Goal: Task Accomplishment & Management: Use online tool/utility

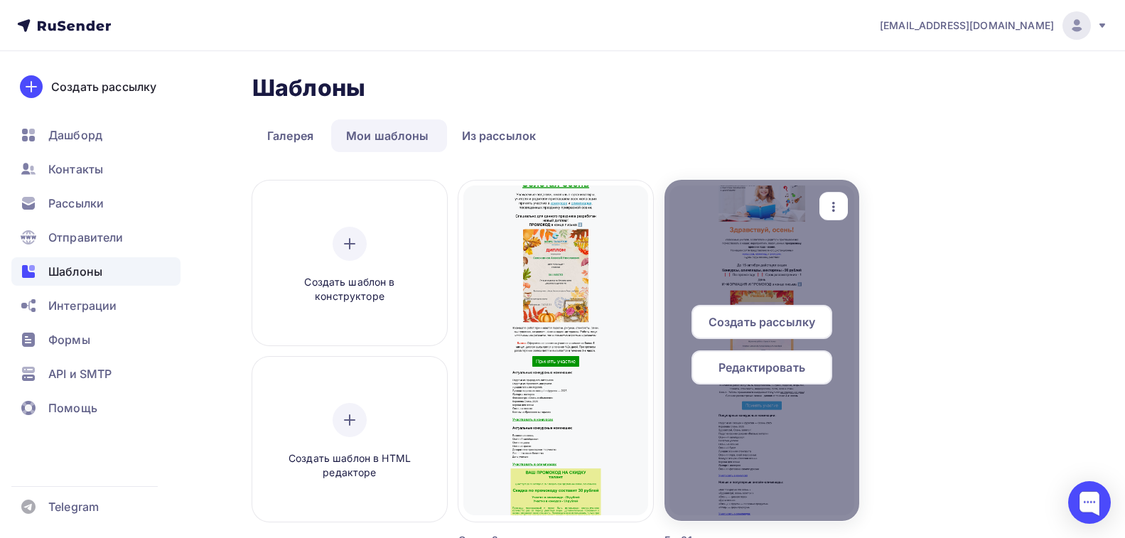
click at [776, 366] on span "Редактировать" at bounding box center [762, 367] width 87 height 17
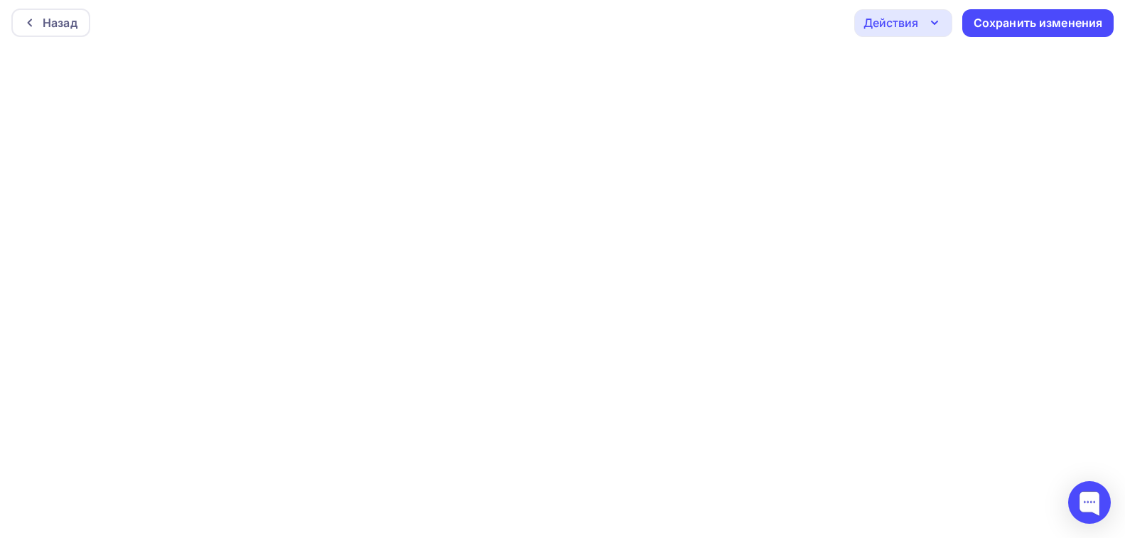
scroll to position [4, 0]
click at [1053, 19] on div "Сохранить изменения" at bounding box center [1038, 22] width 129 height 16
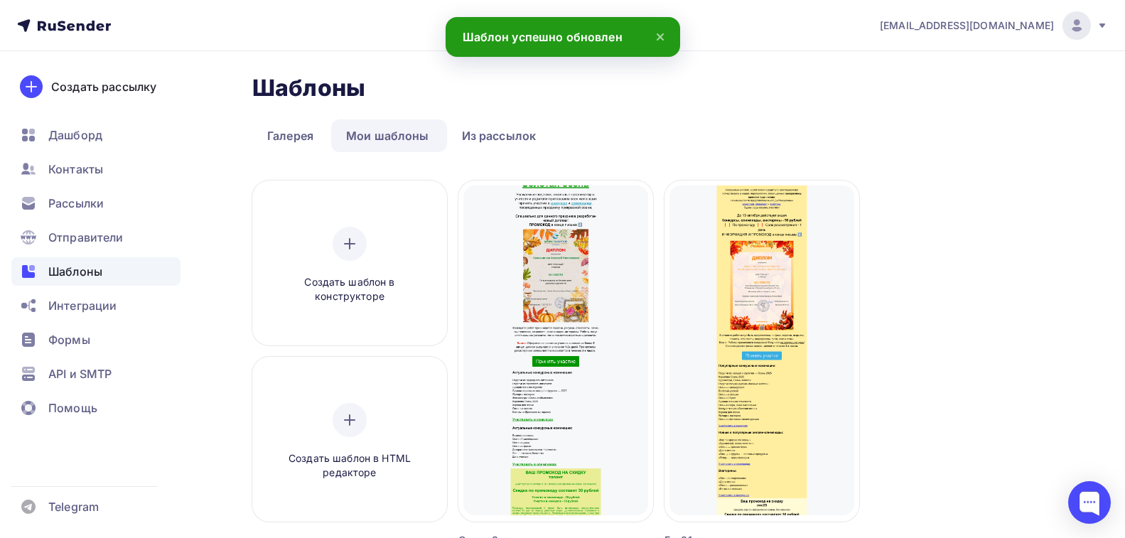
click at [999, 280] on div "Создать шаблон в конструкторе Создать шаблон в HTML редакторе Создать рассылку …" at bounding box center [658, 382] width 813 height 402
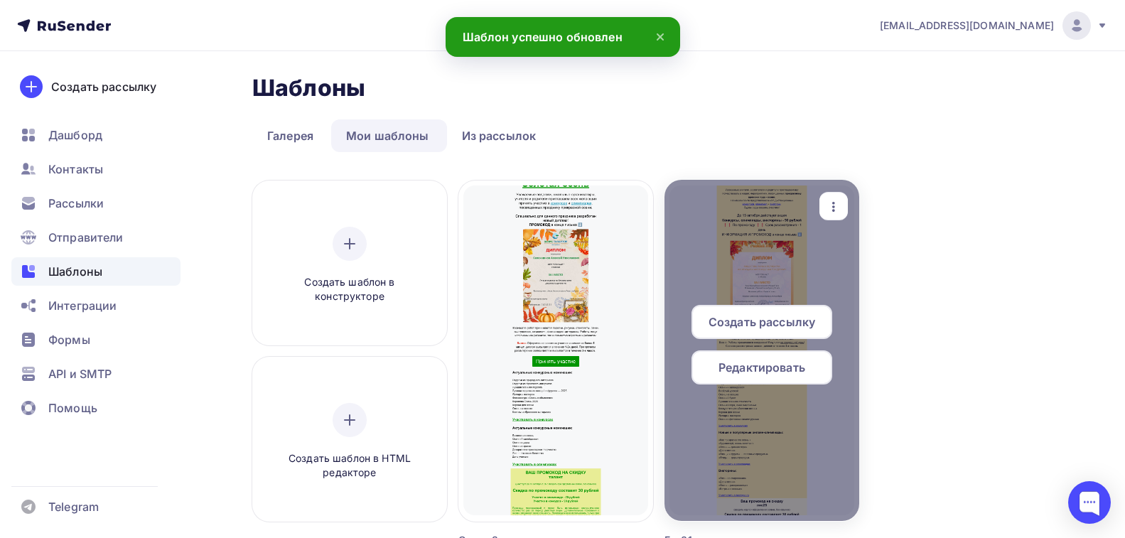
click at [836, 209] on icon "button" at bounding box center [833, 206] width 17 height 17
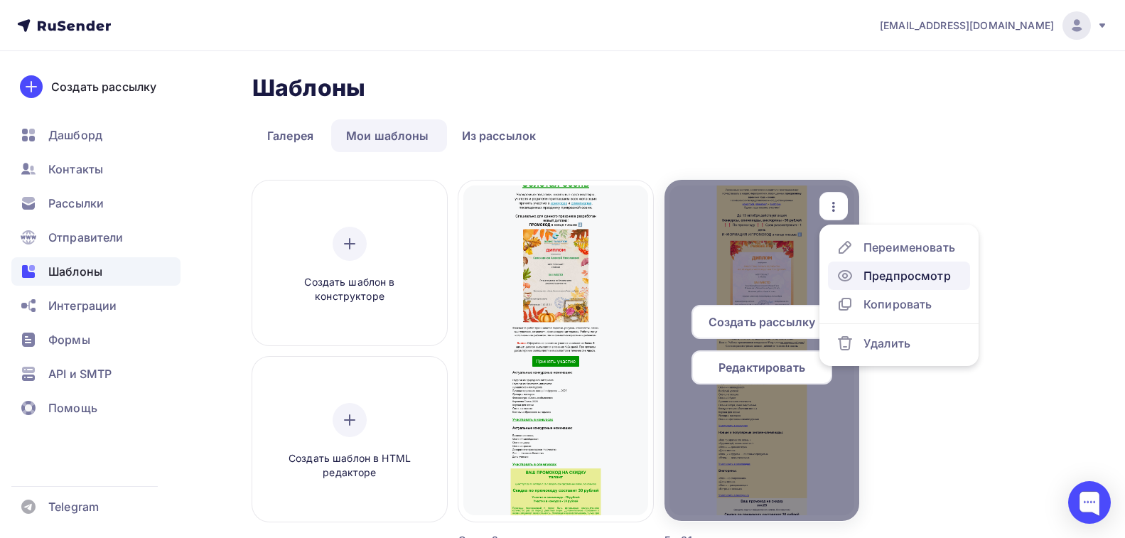
click at [873, 282] on div "Предпросмотр" at bounding box center [907, 275] width 87 height 17
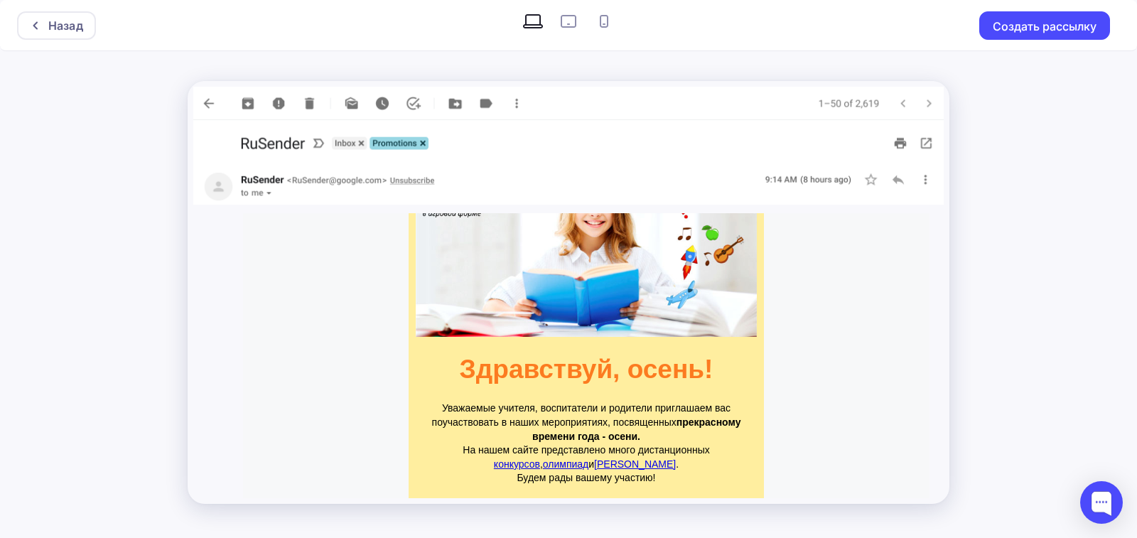
scroll to position [284, 0]
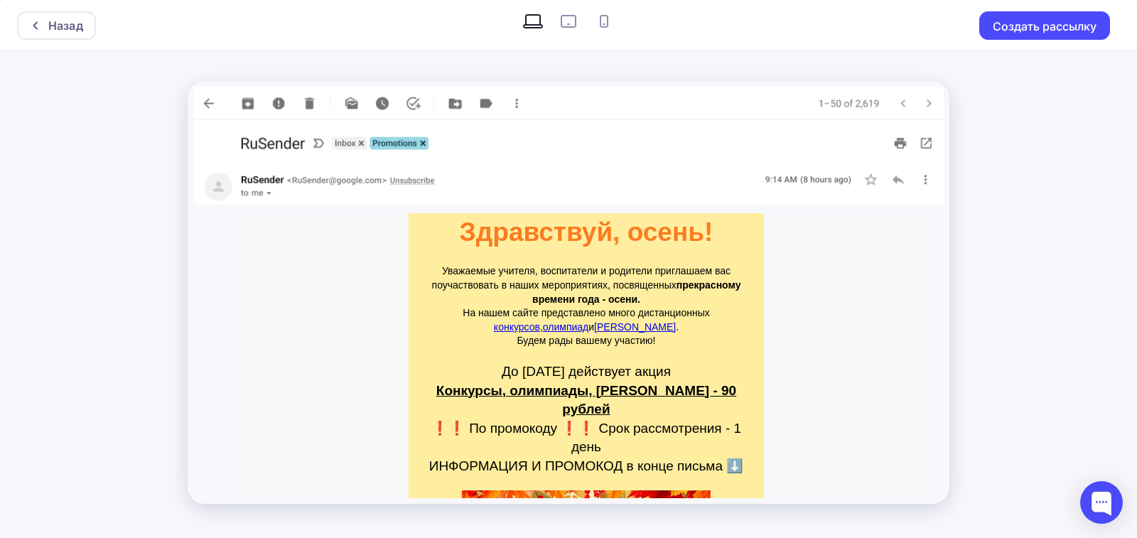
click at [534, 327] on link "конкурсов" at bounding box center [517, 326] width 46 height 11
click at [523, 326] on link "конкурсов" at bounding box center [517, 326] width 46 height 11
click at [584, 326] on link "олимпиад" at bounding box center [565, 326] width 45 height 11
click at [621, 327] on link "[PERSON_NAME]" at bounding box center [635, 326] width 82 height 11
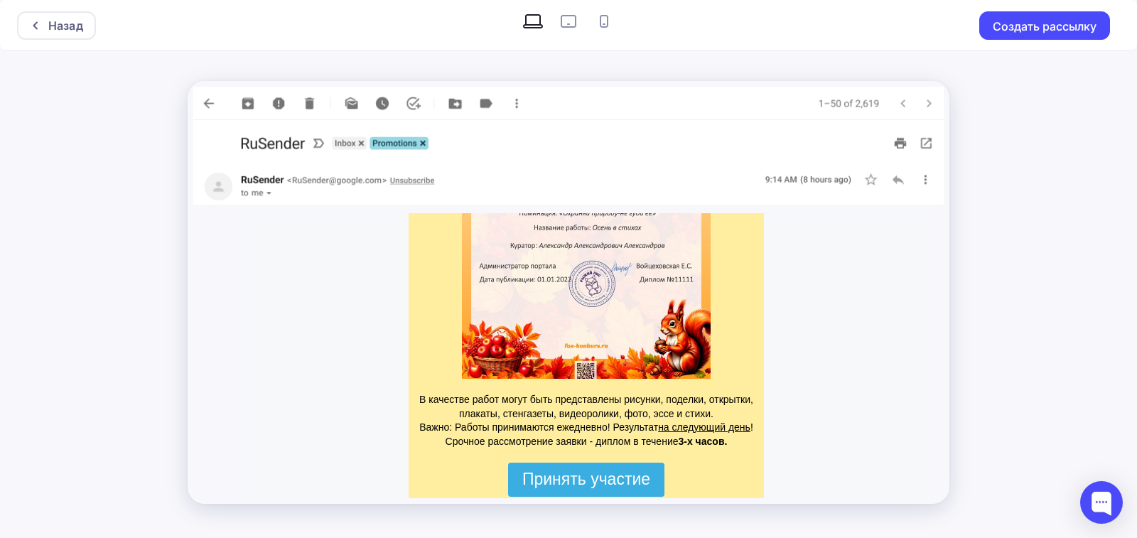
scroll to position [782, 0]
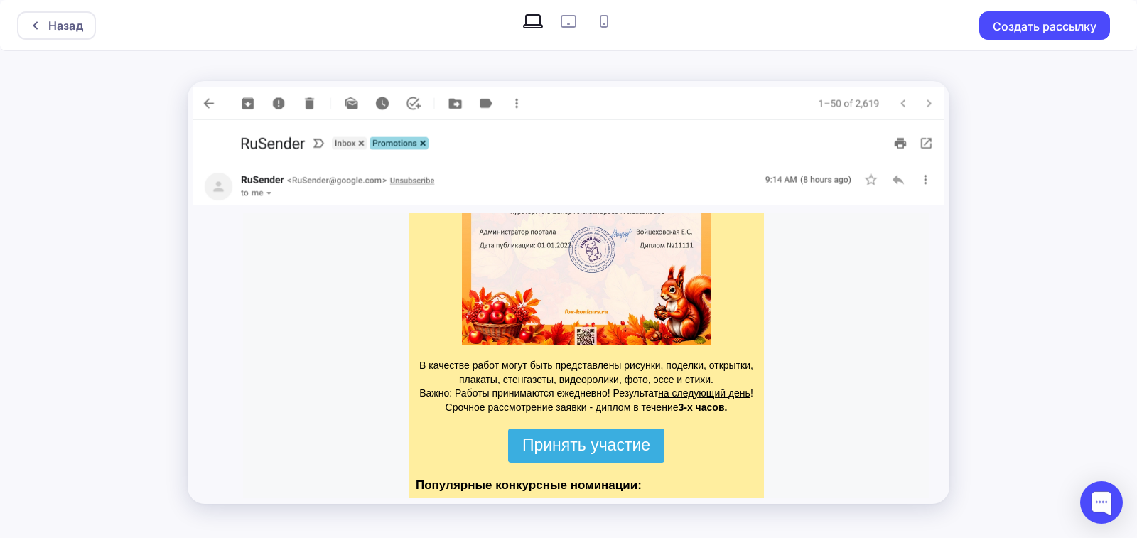
click at [578, 436] on span "Принять участие" at bounding box center [586, 445] width 128 height 18
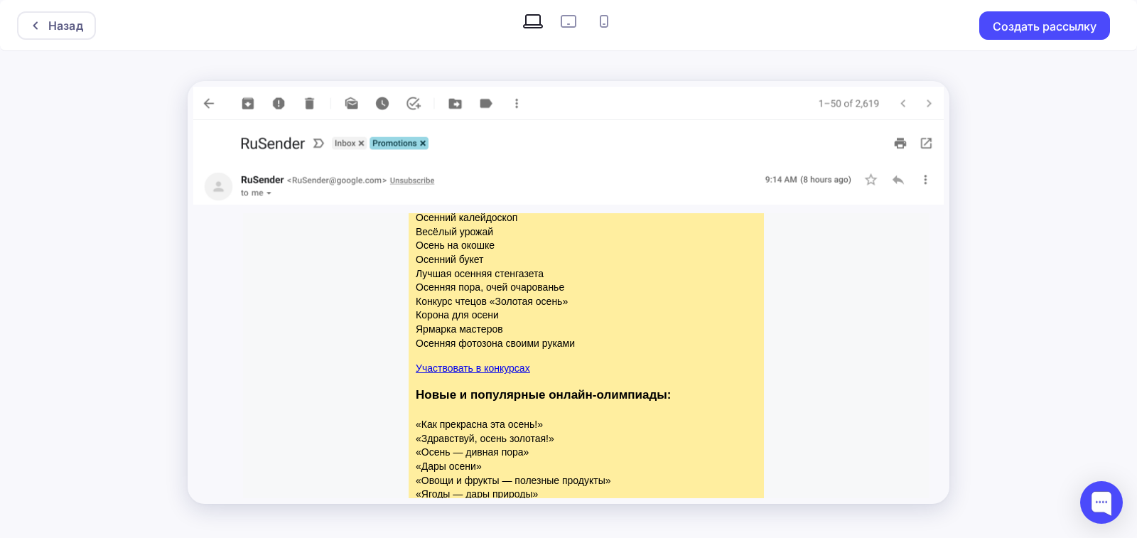
scroll to position [1137, 0]
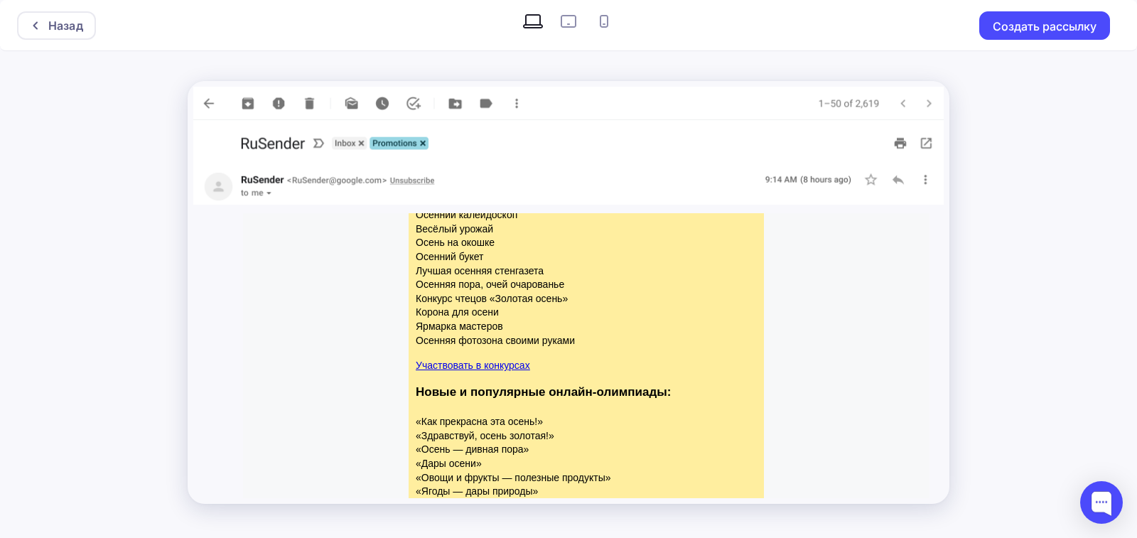
click at [515, 360] on span "Участвовать в конкурсах" at bounding box center [473, 365] width 114 height 11
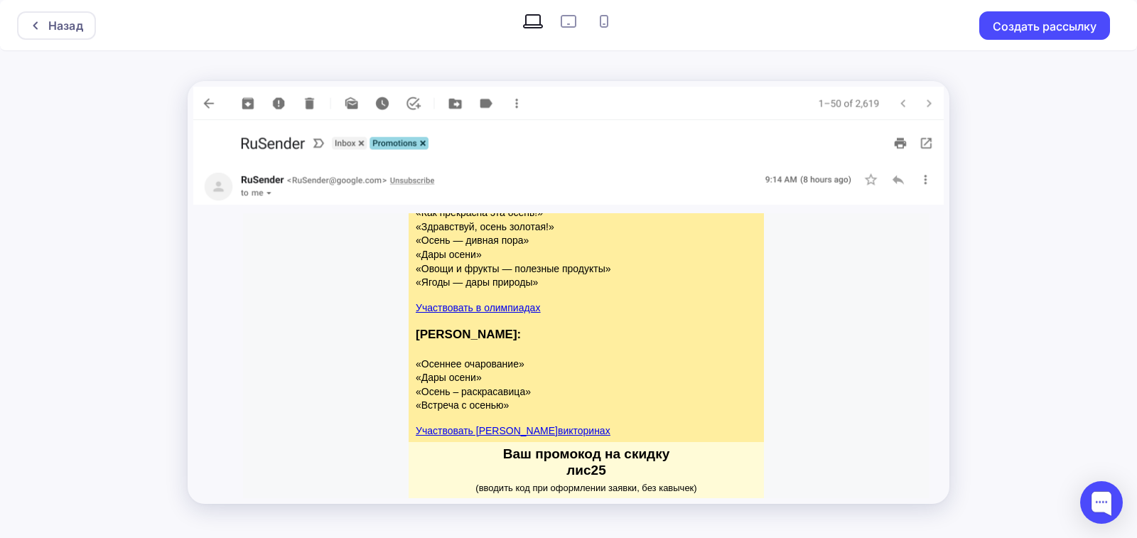
scroll to position [1351, 0]
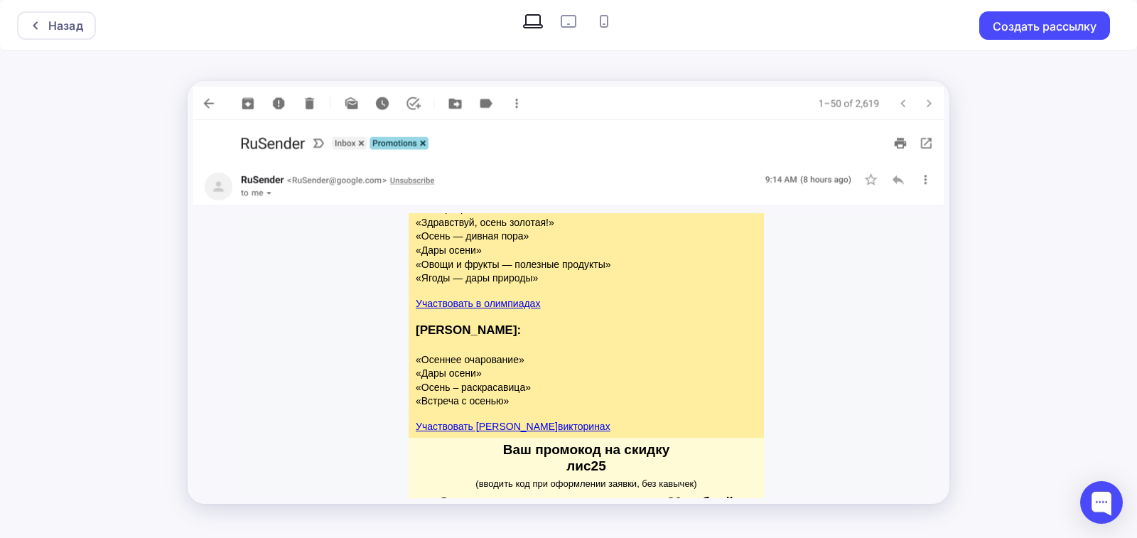
click at [495, 298] on span "Участвовать в о лимпиадах" at bounding box center [478, 303] width 124 height 11
click at [504, 421] on span "Участвовать в викторинах" at bounding box center [513, 426] width 195 height 11
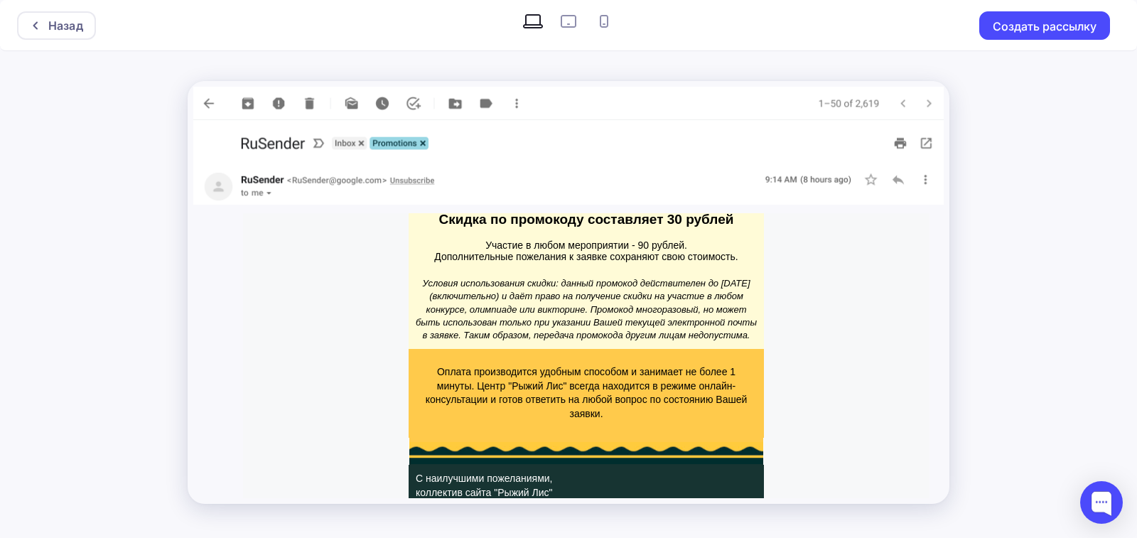
scroll to position [1646, 0]
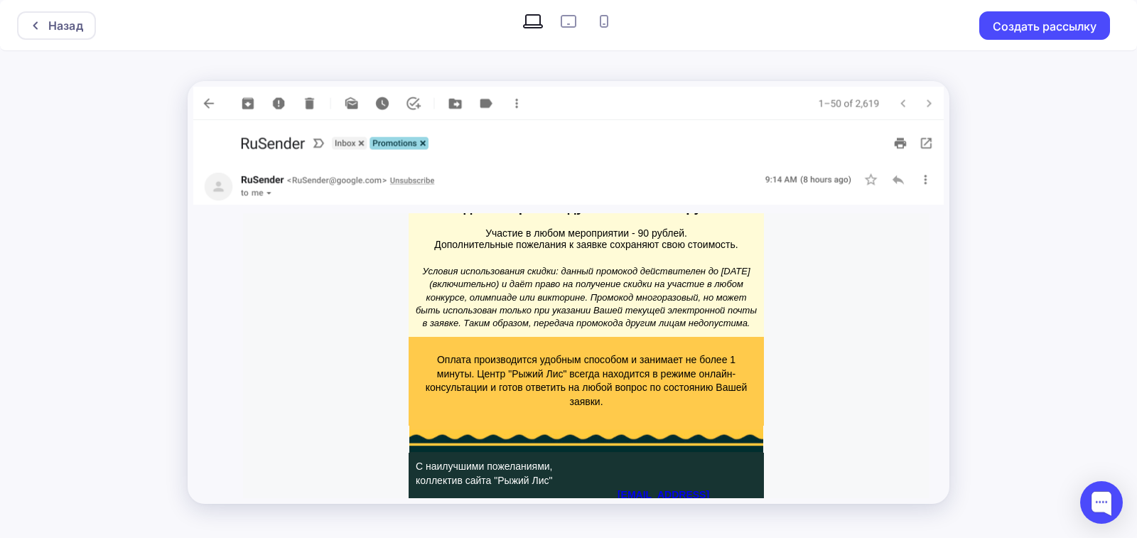
click at [452, 517] on span "[DOMAIN_NAME]" at bounding box center [456, 522] width 80 height 11
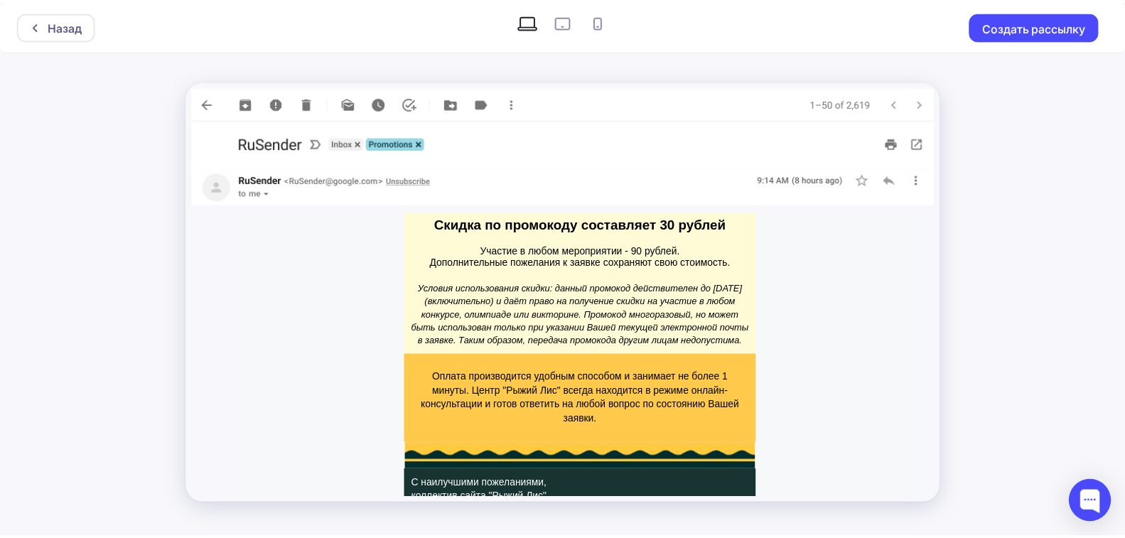
scroll to position [1635, 0]
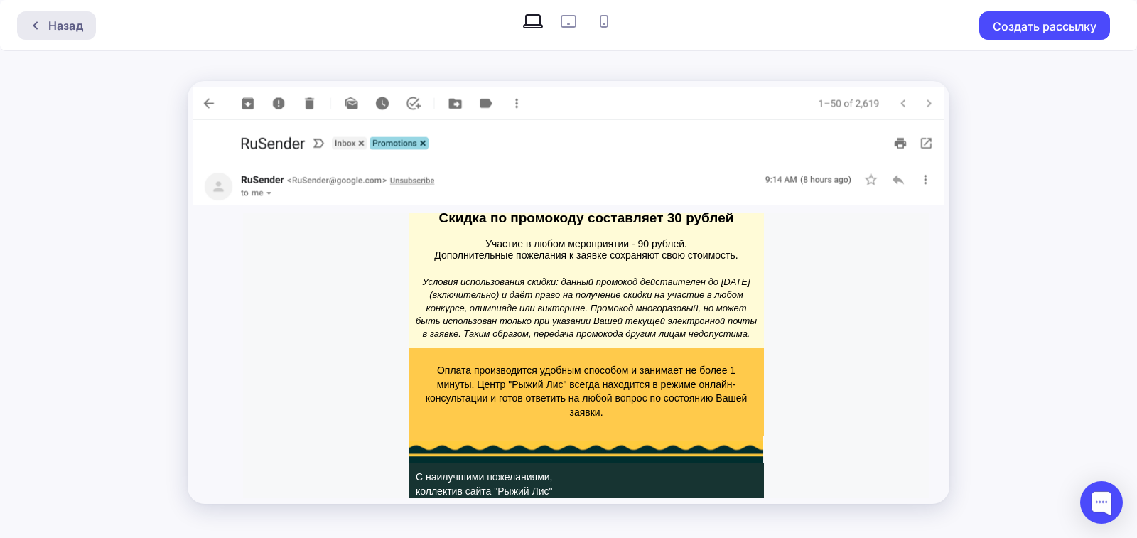
click at [70, 31] on div "Назад" at bounding box center [65, 25] width 35 height 17
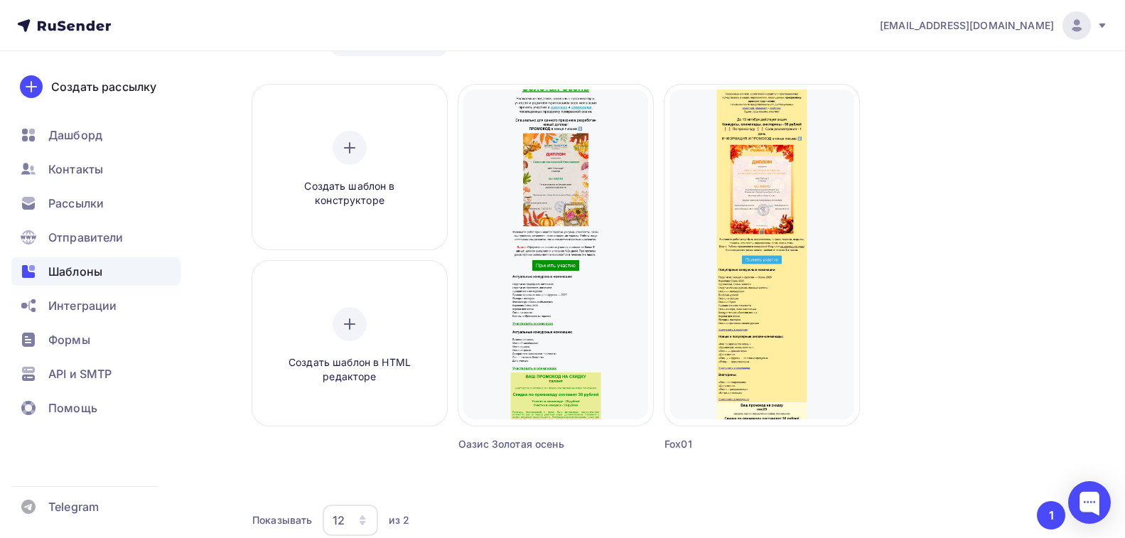
scroll to position [71, 0]
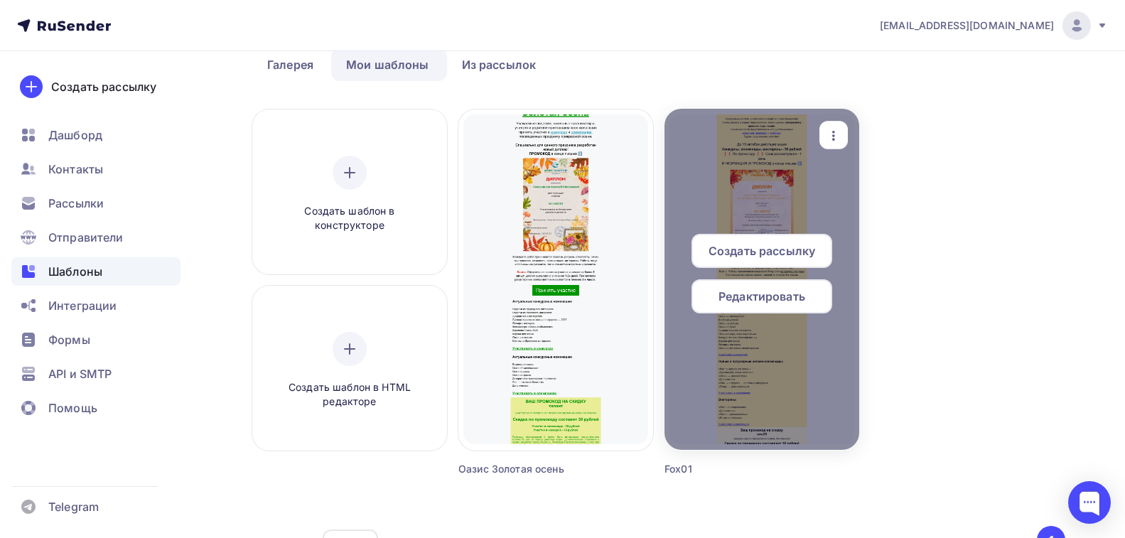
click at [838, 133] on icon "button" at bounding box center [833, 135] width 17 height 17
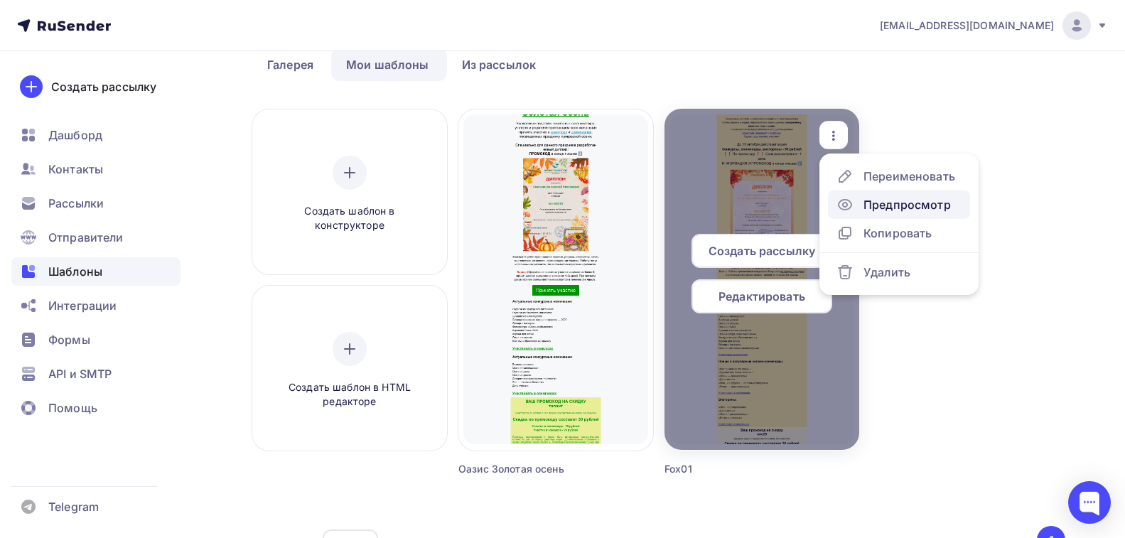
click at [864, 195] on link "Предпросмотр" at bounding box center [899, 205] width 142 height 28
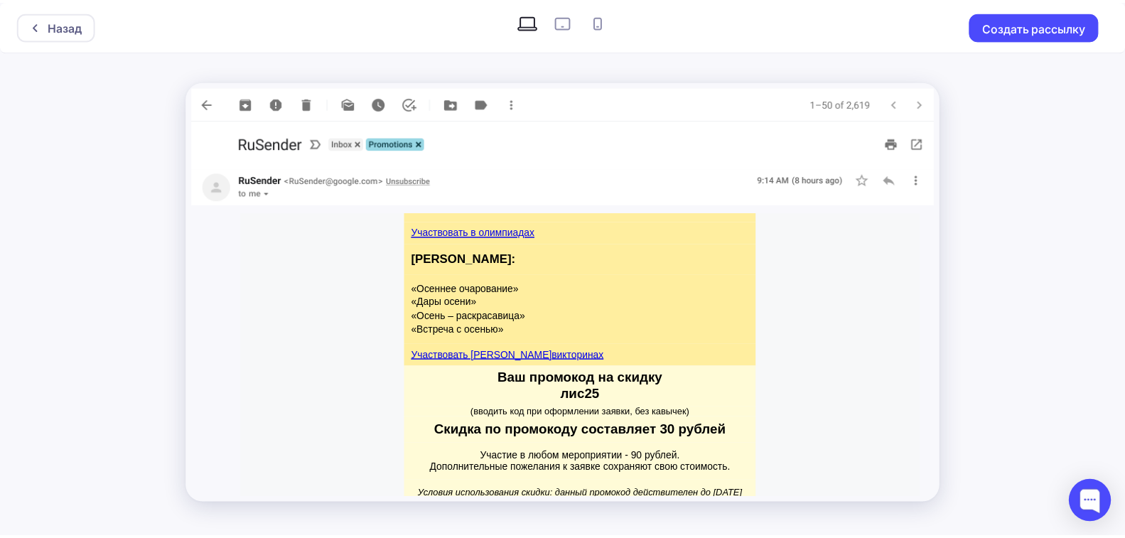
scroll to position [1493, 0]
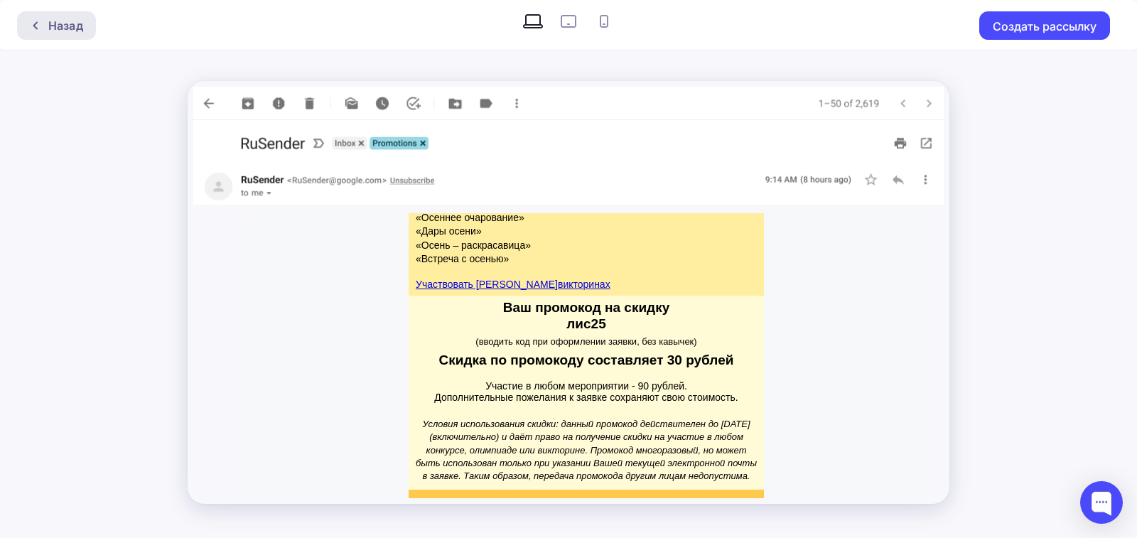
click at [46, 29] on div at bounding box center [39, 25] width 18 height 11
